Goal: Task Accomplishment & Management: Complete application form

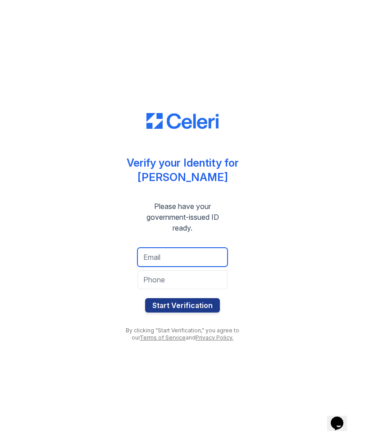
click at [176, 255] on input "email" at bounding box center [182, 257] width 90 height 19
type input "junecj97@gmail.com"
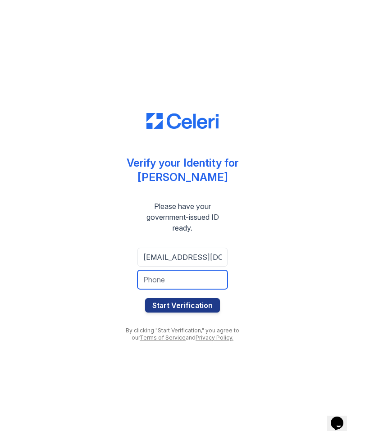
click at [200, 280] on input "tel" at bounding box center [182, 279] width 90 height 19
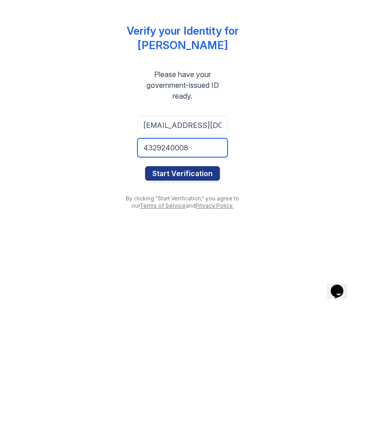
type input "4329240008"
click at [188, 298] on button "Start Verification" at bounding box center [182, 305] width 75 height 14
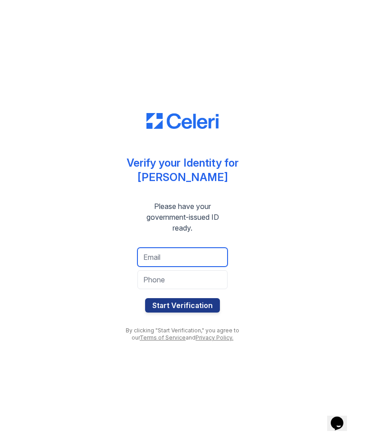
click at [180, 261] on input "email" at bounding box center [182, 257] width 90 height 19
type input "carmenjramirezp@gmail.com"
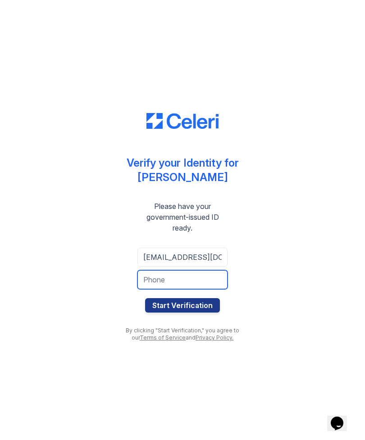
click at [164, 278] on input "tel" at bounding box center [182, 279] width 90 height 19
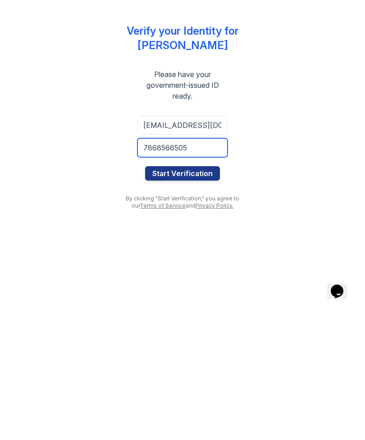
type input "7868566505"
click at [201, 298] on button "Start Verification" at bounding box center [182, 305] width 75 height 14
